Goal: Check status

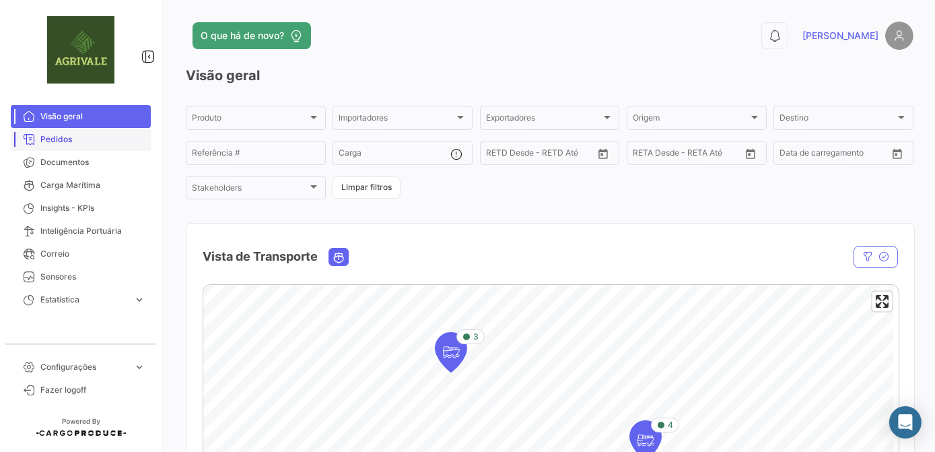
click at [51, 141] on span "Pedidos" at bounding box center [92, 139] width 105 height 12
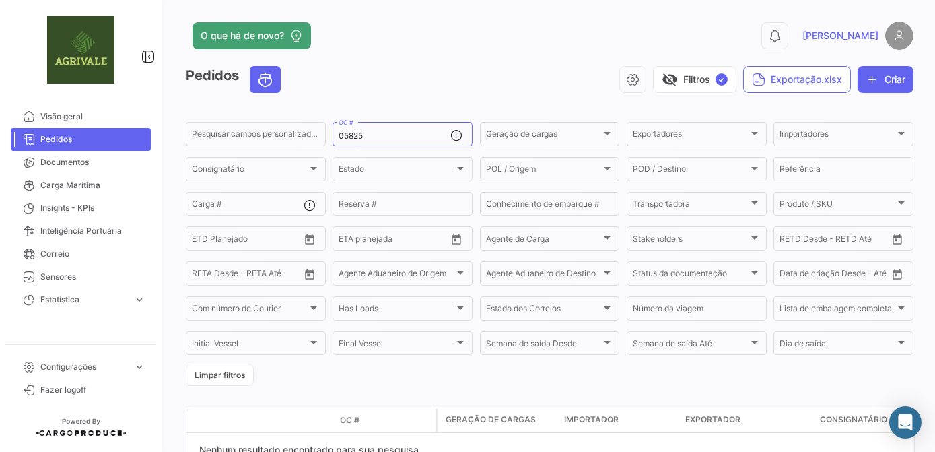
scroll to position [41, 0]
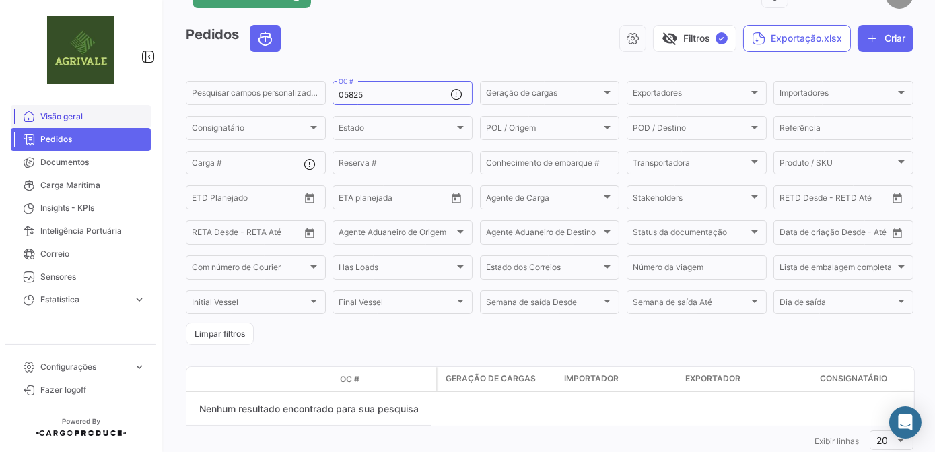
click at [75, 122] on span "Visão geral" at bounding box center [92, 116] width 105 height 12
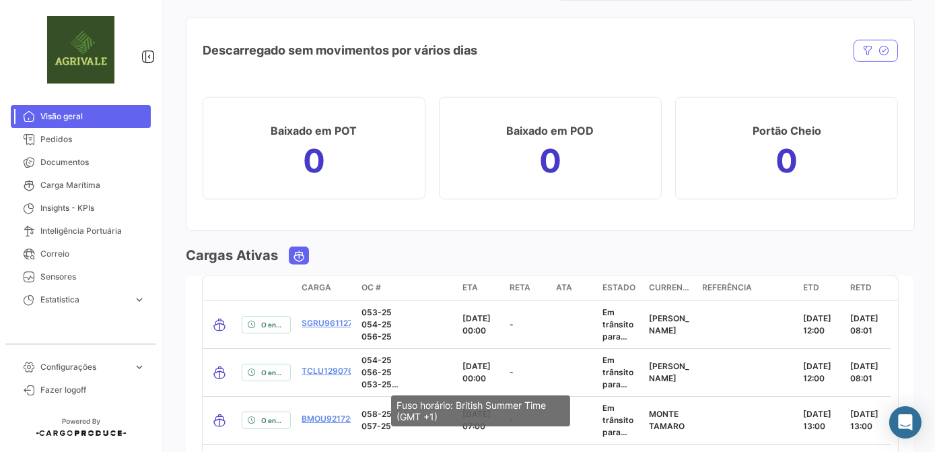
scroll to position [1666, 0]
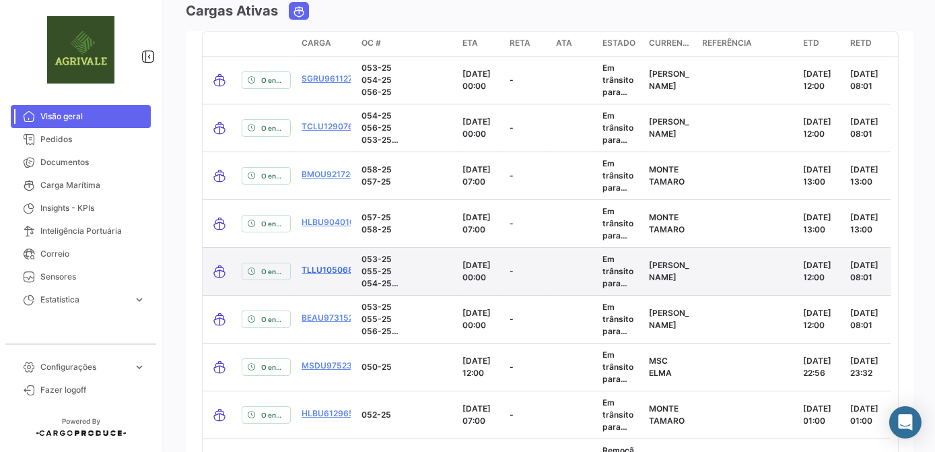
click at [319, 266] on link "TLLU1050682" at bounding box center [330, 270] width 57 height 12
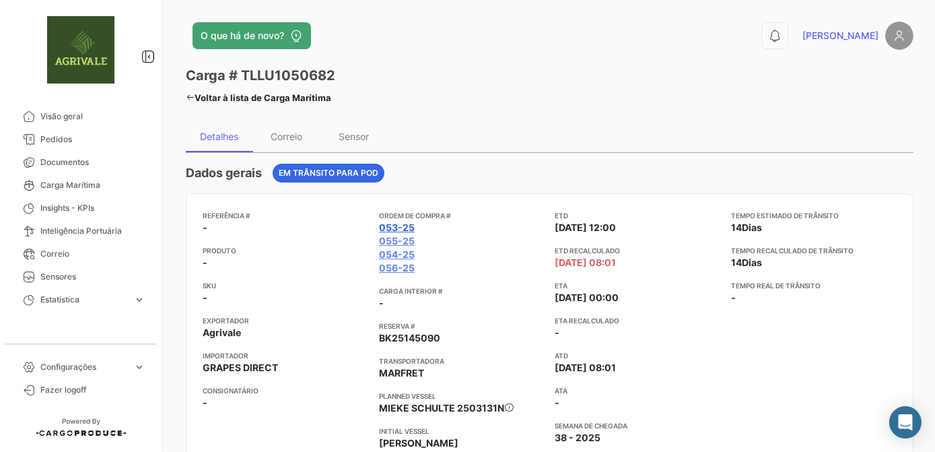
click at [397, 227] on link "053-25" at bounding box center [397, 227] width 36 height 13
click at [392, 240] on mat-tooltip-component "053-25" at bounding box center [394, 253] width 63 height 38
click at [406, 228] on link "053-25" at bounding box center [397, 227] width 36 height 13
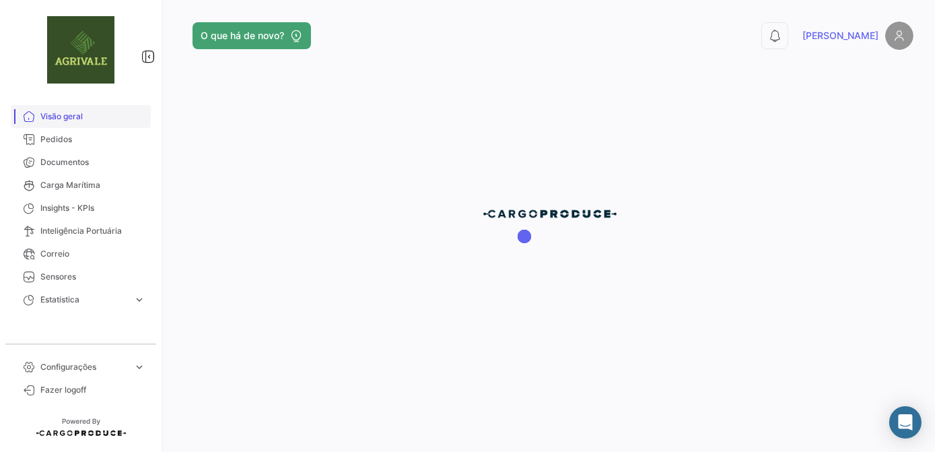
click at [69, 118] on span "Visão geral" at bounding box center [92, 116] width 105 height 12
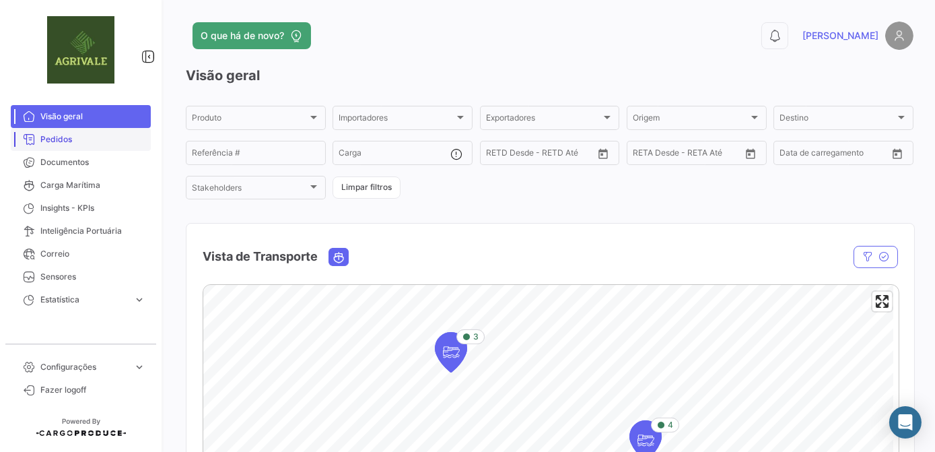
click at [69, 141] on span "Pedidos" at bounding box center [92, 139] width 105 height 12
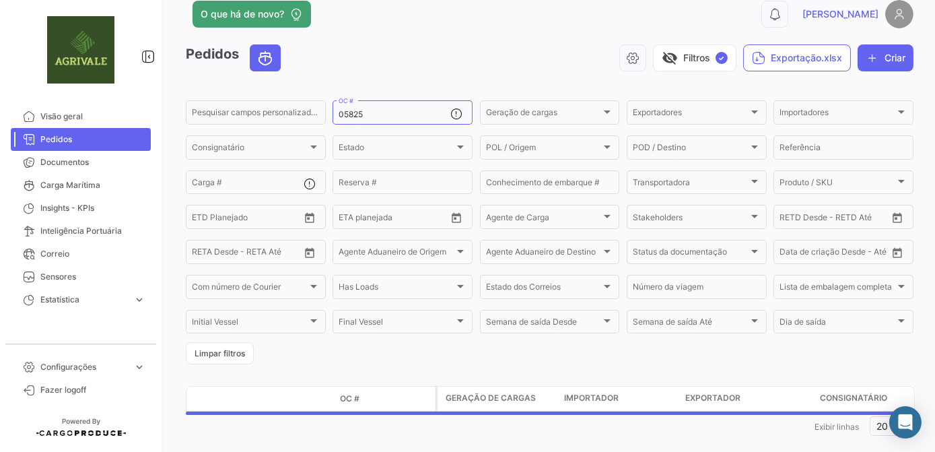
scroll to position [41, 0]
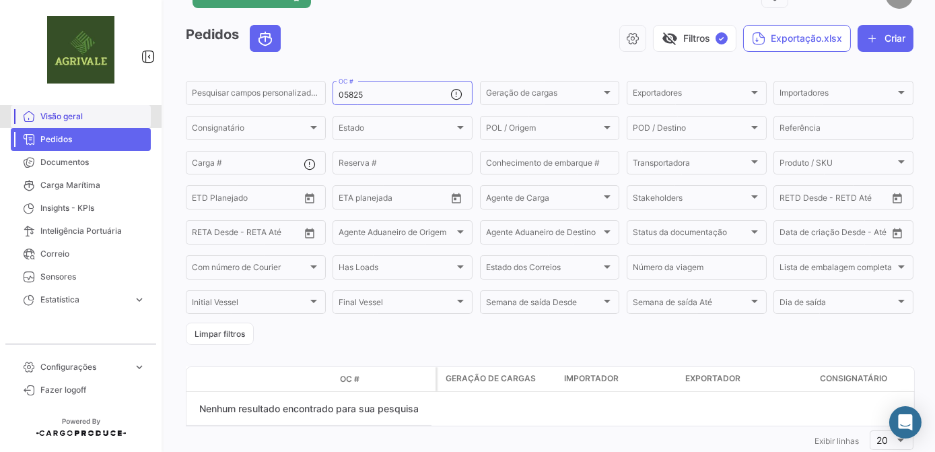
click at [85, 120] on span "Visão geral" at bounding box center [92, 116] width 105 height 12
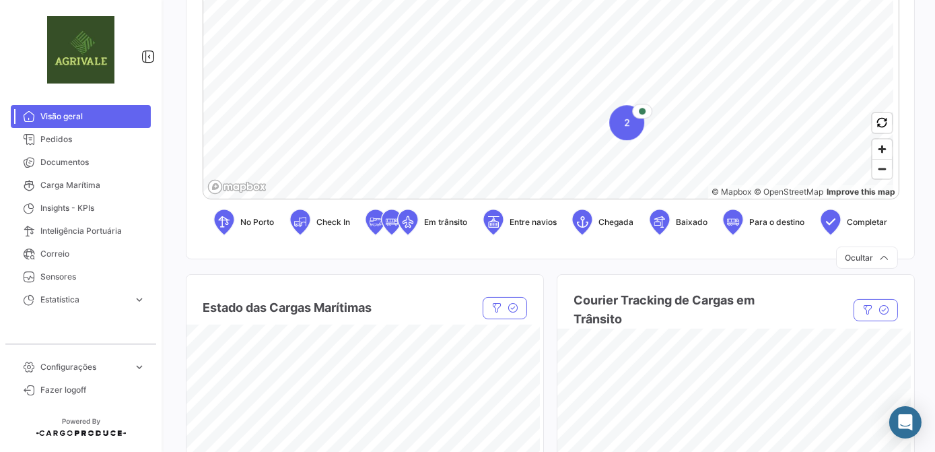
scroll to position [489, 0]
